Goal: Task Accomplishment & Management: Complete application form

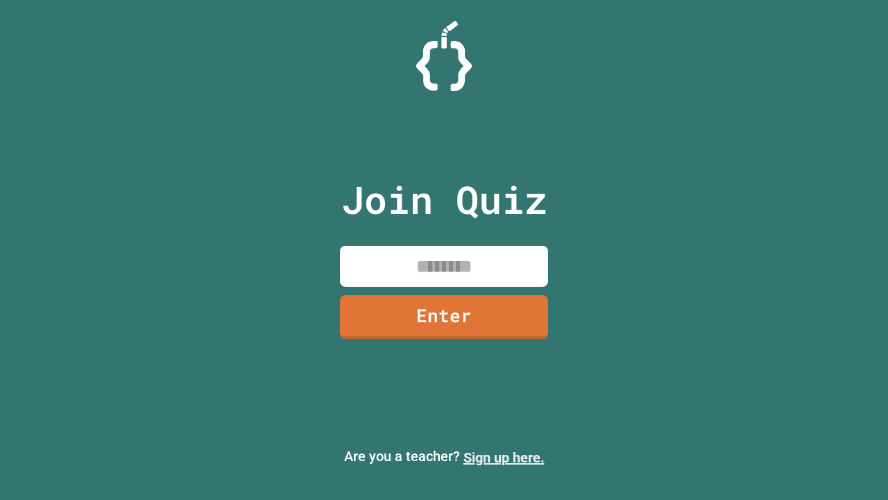
click at [504, 457] on link "Sign up here." at bounding box center [504, 457] width 81 height 17
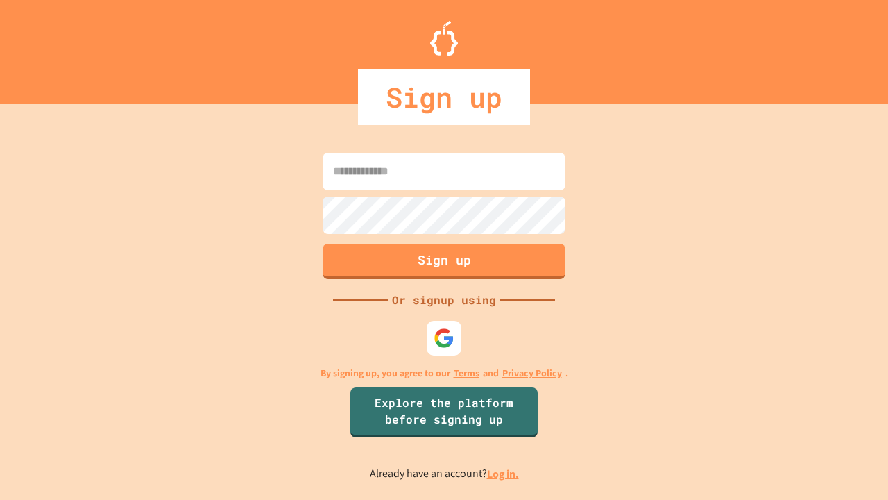
click at [504, 473] on link "Log in." at bounding box center [503, 473] width 32 height 15
